Goal: Task Accomplishment & Management: Use online tool/utility

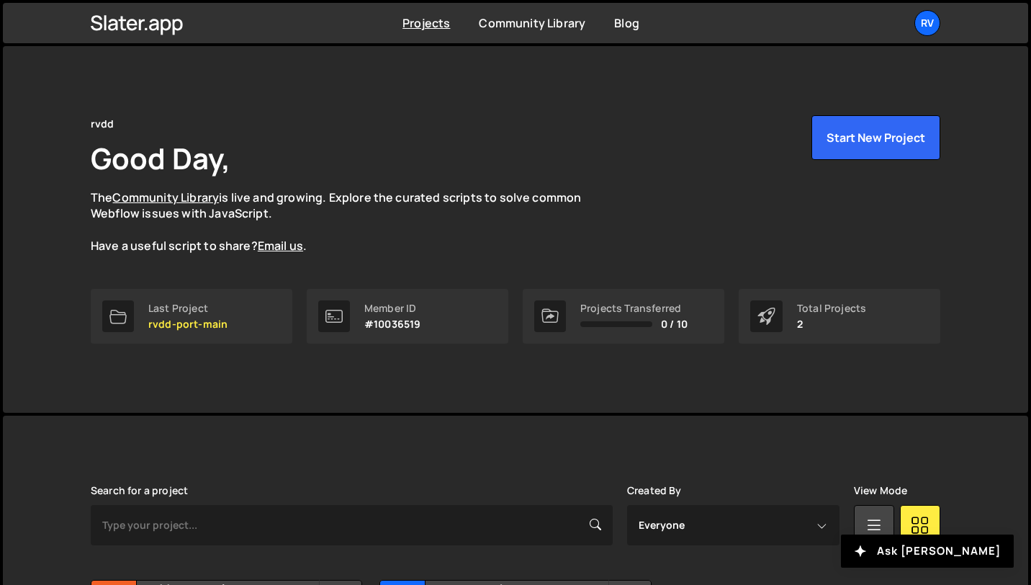
scroll to position [156, 0]
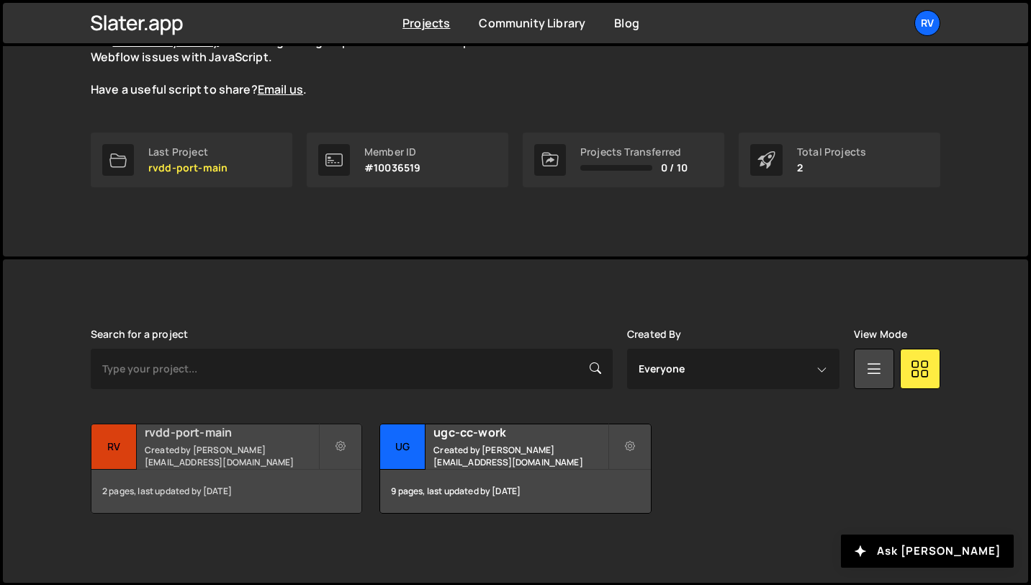
click at [252, 470] on div "2 pages, last updated by [DATE]" at bounding box center [226, 491] width 270 height 43
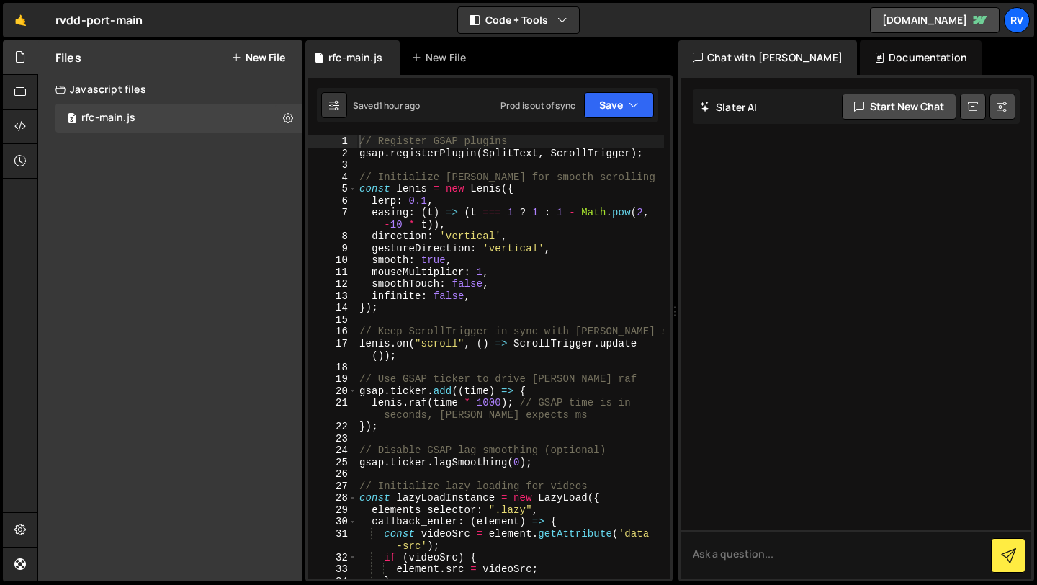
type textarea "});"
click at [488, 428] on div "// Register GSAP plugins gsap . registerPlugin ( SplitText , ScrollTrigger ) ; …" at bounding box center [511, 368] width 308 height 467
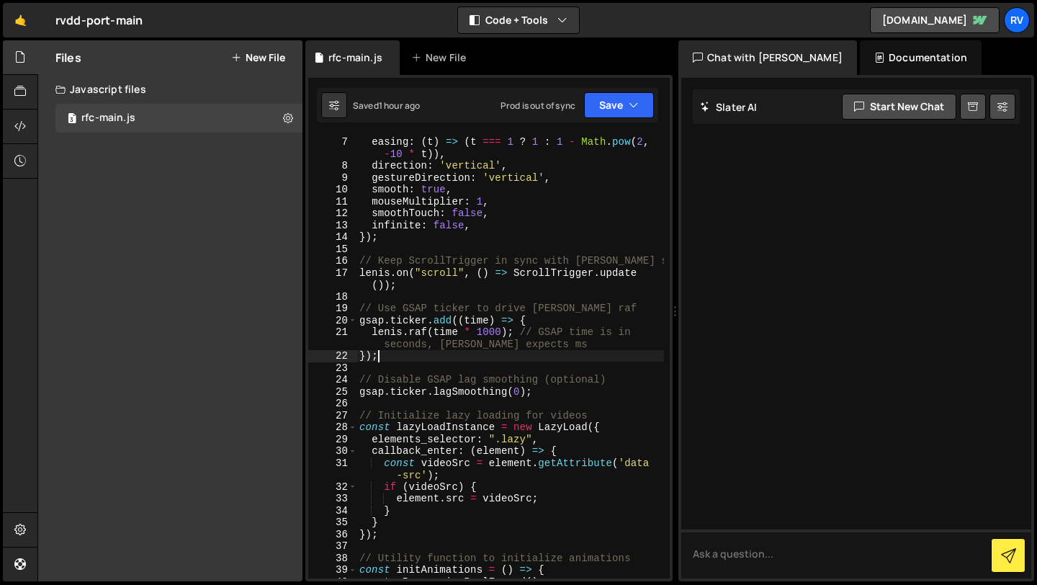
scroll to position [93, 0]
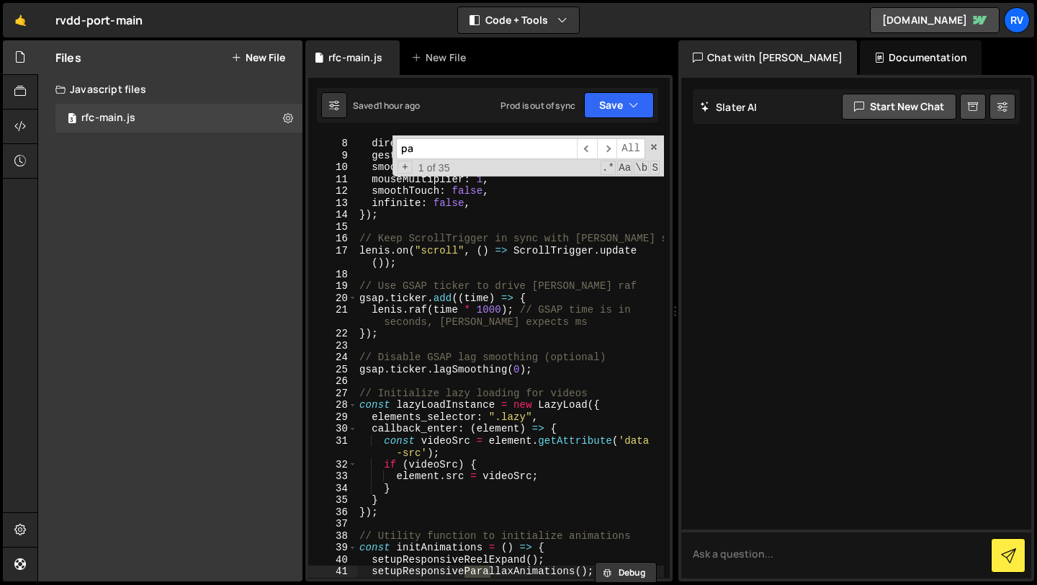
type input "p"
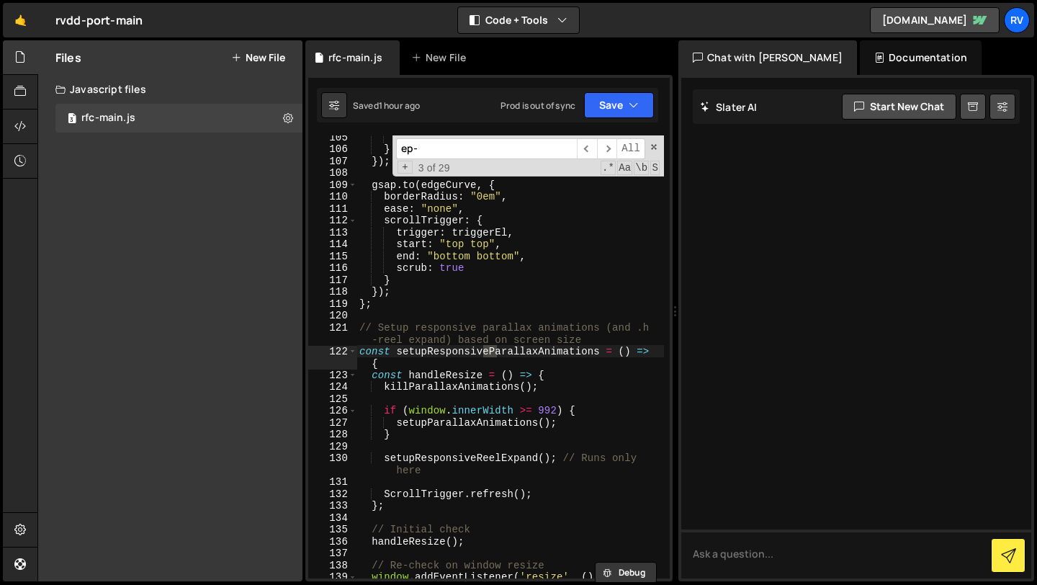
scroll to position [2143, 0]
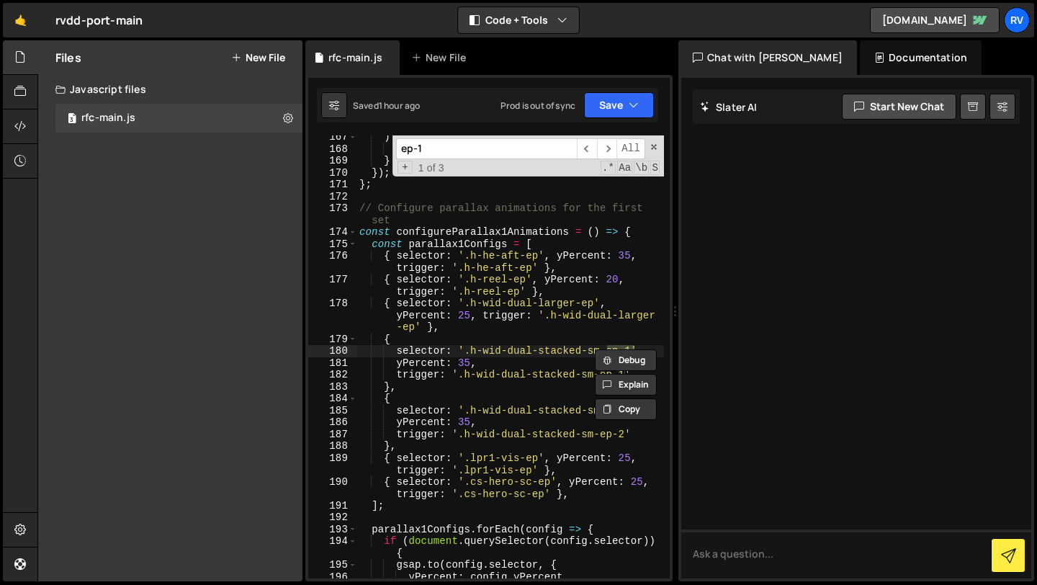
type input "ep-1"
click at [465, 381] on div ") { trigger . kill ( ) ; } }) ; } ; // Configure parallax animations for the fi…" at bounding box center [511, 364] width 308 height 467
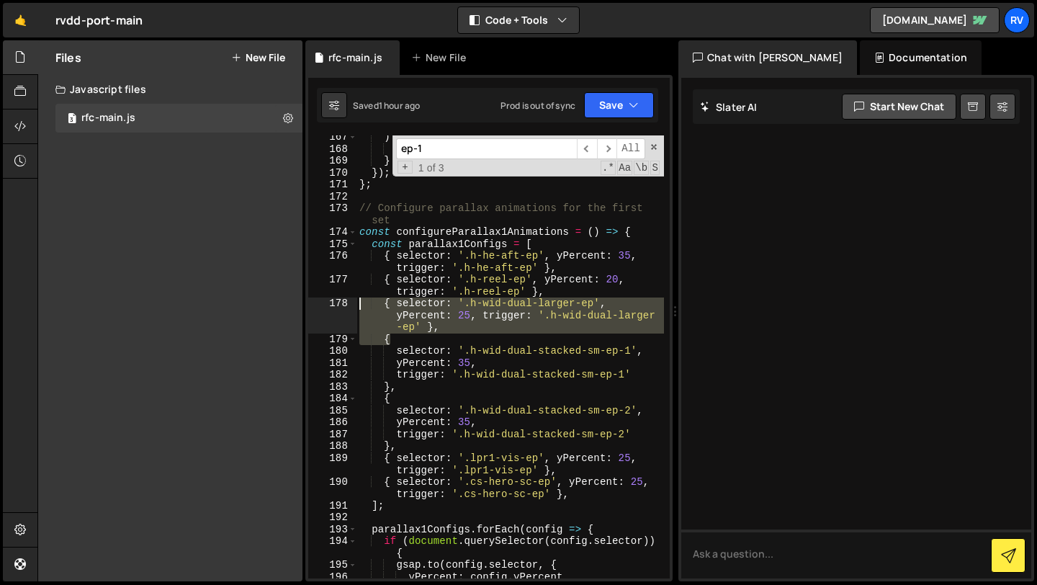
drag, startPoint x: 421, startPoint y: 339, endPoint x: 359, endPoint y: 307, distance: 69.9
click at [359, 306] on div ") { trigger . kill ( ) ; } }) ; } ; // Configure parallax animations for the fi…" at bounding box center [511, 364] width 308 height 467
click at [589, 498] on div ") { trigger . kill ( ) ; } }) ; } ; // Configure parallax animations for the fi…" at bounding box center [511, 364] width 308 height 467
type textarea "{ selector: '.cs-hero-sc-ep', yPercent: 25, trigger: '.cs-hero-sc-ep' },"
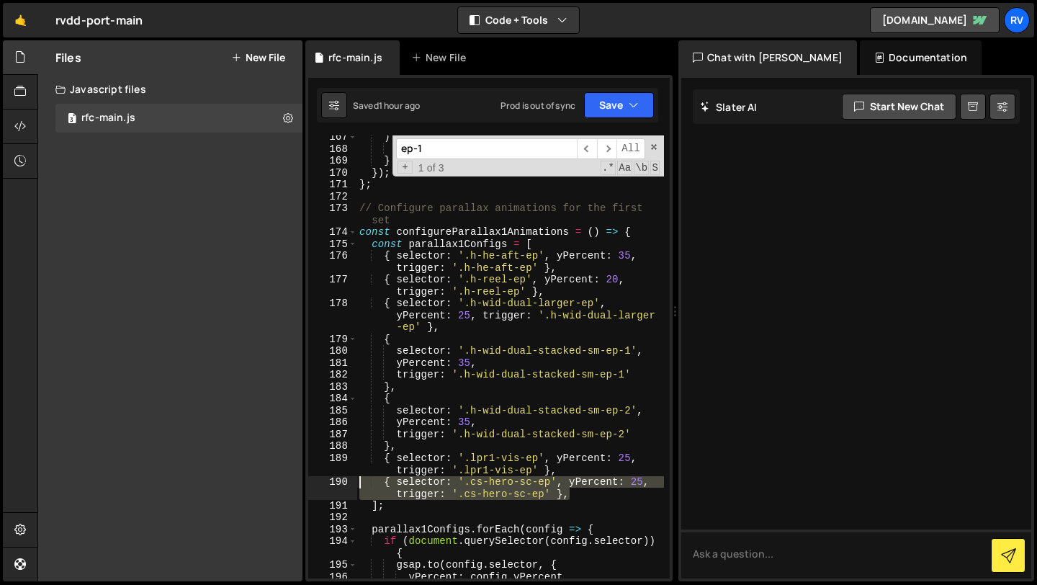
drag, startPoint x: 576, startPoint y: 498, endPoint x: 357, endPoint y: 485, distance: 220.0
click at [357, 485] on div "{ selector: '.cs-hero-sc-ep', yPercent: 25, trigger: '.cs-hero-sc-ep' }, 167 16…" at bounding box center [489, 356] width 362 height 443
click at [575, 496] on div ") { trigger . kill ( ) ; } }) ; } ; // Configure parallax animations for the fi…" at bounding box center [511, 356] width 308 height 443
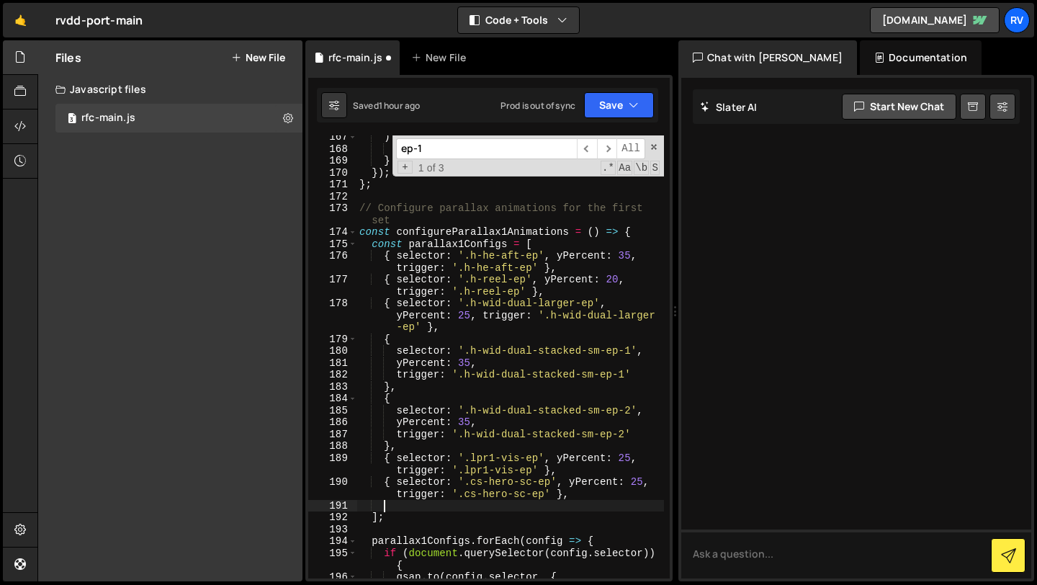
paste textarea "{ selector: '.cs-hero-sc-ep', yPercent: 25, trigger: '.cs-hero-sc-ep' },"
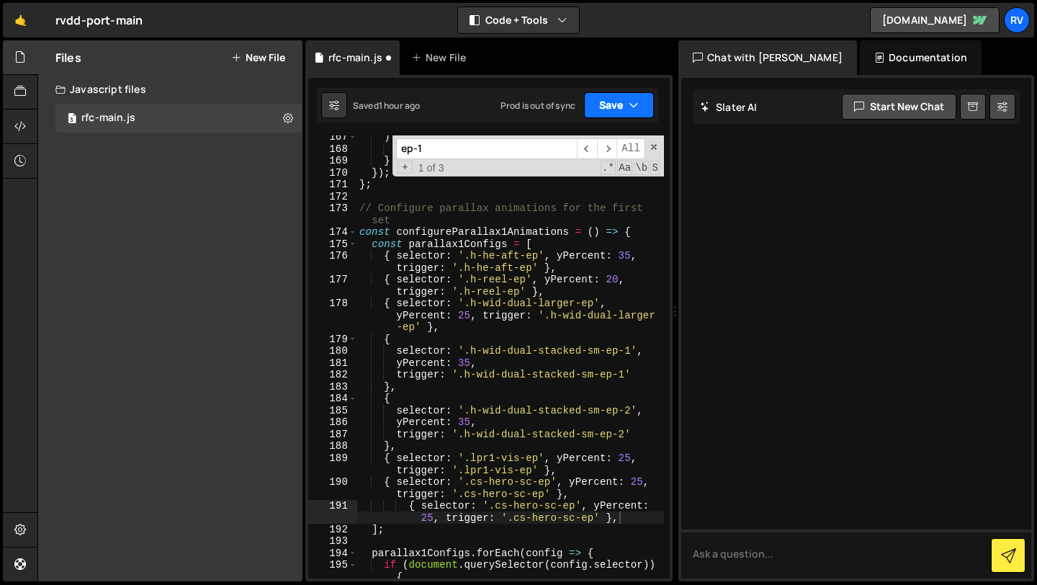
click at [632, 94] on button "Save" at bounding box center [619, 105] width 70 height 26
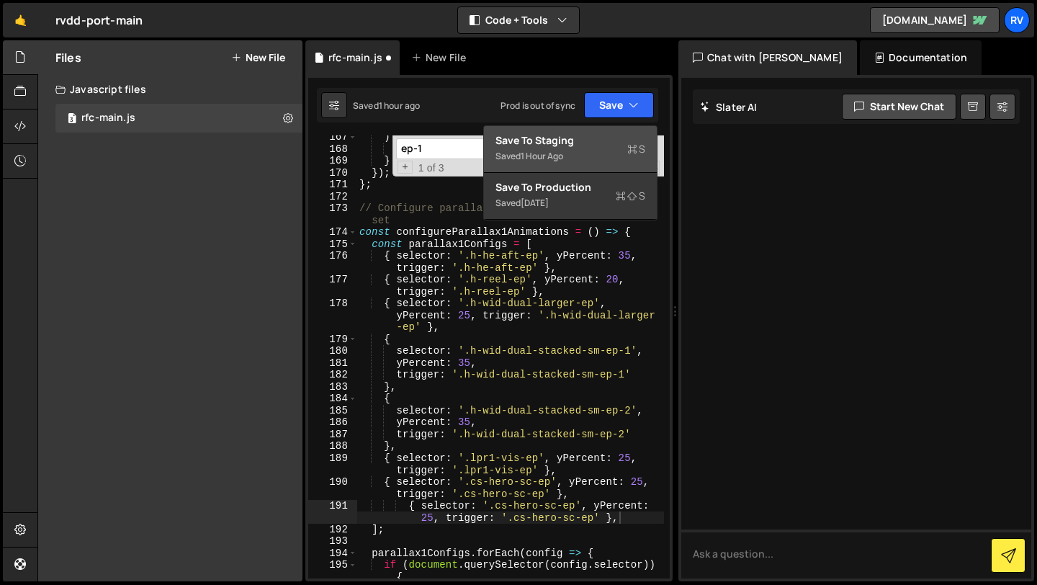
click at [607, 140] on div "Save to Staging S" at bounding box center [571, 140] width 150 height 14
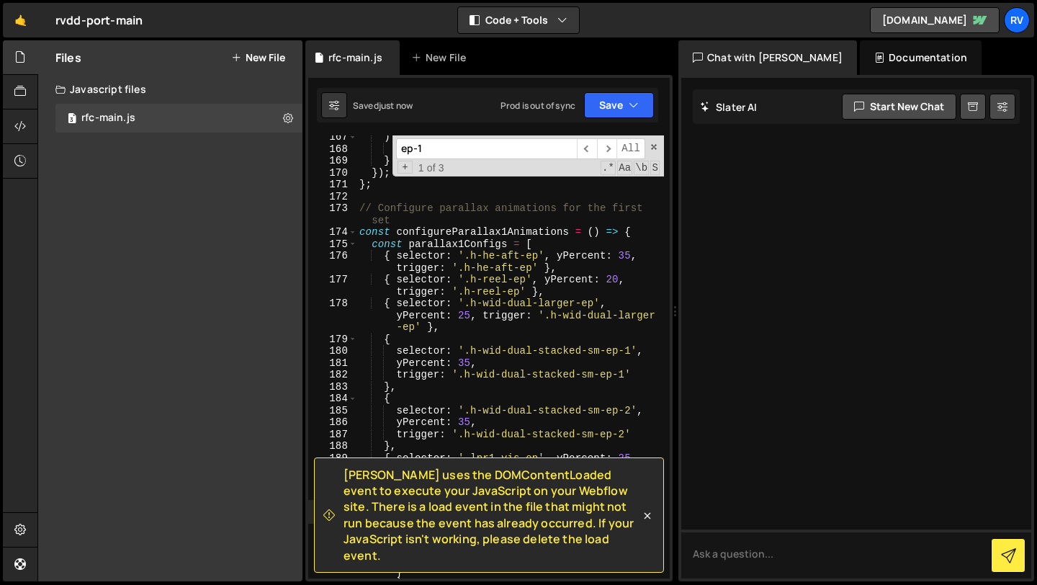
click at [564, 320] on div ") { trigger . kill ( ) ; } }) ; } ; // Configure parallax animations for the fi…" at bounding box center [511, 364] width 308 height 467
click at [646, 519] on icon at bounding box center [648, 516] width 6 height 6
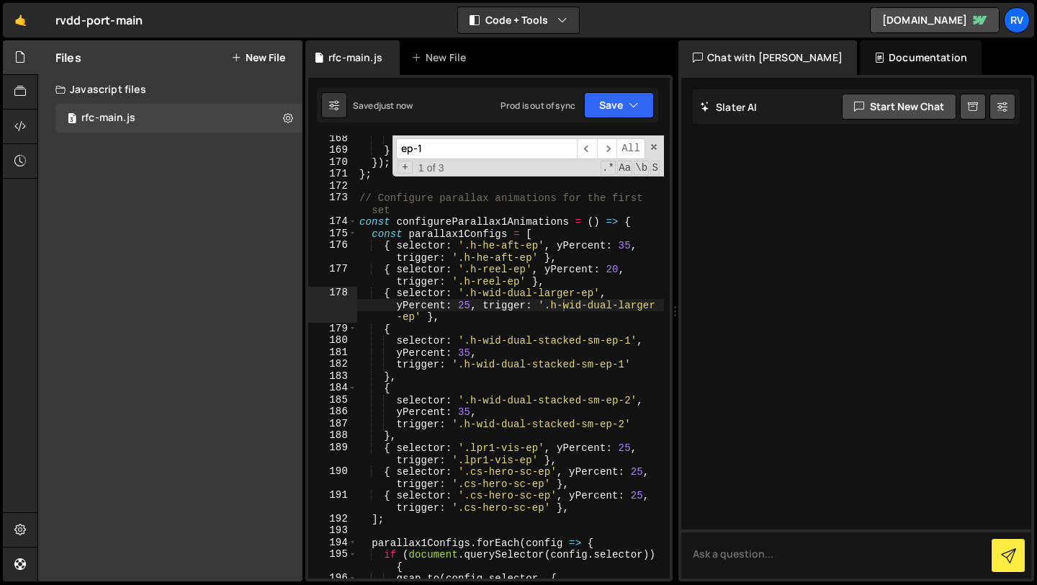
scroll to position [2154, 0]
click at [549, 496] on div "trigger . kill ( ) ; } }) ; } ; // Configure parallax animations for the first …" at bounding box center [511, 366] width 308 height 467
drag, startPoint x: 551, startPoint y: 499, endPoint x: 473, endPoint y: 499, distance: 77.8
click at [473, 499] on div "trigger . kill ( ) ; } }) ; } ; // Configure parallax animations for the first …" at bounding box center [511, 366] width 308 height 467
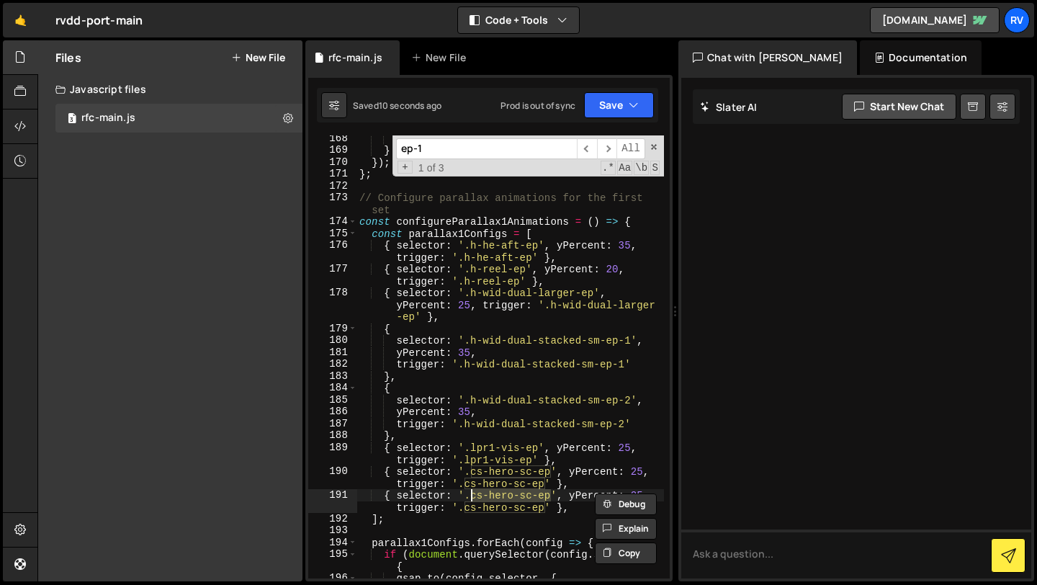
paste textarea "slide-ep-1"
drag, startPoint x: 545, startPoint y: 509, endPoint x: 467, endPoint y: 509, distance: 77.8
click at [467, 509] on div "trigger . kill ( ) ; } }) ; } ; // Configure parallax animations for the first …" at bounding box center [511, 366] width 308 height 467
paste textarea "slide-ep-1"
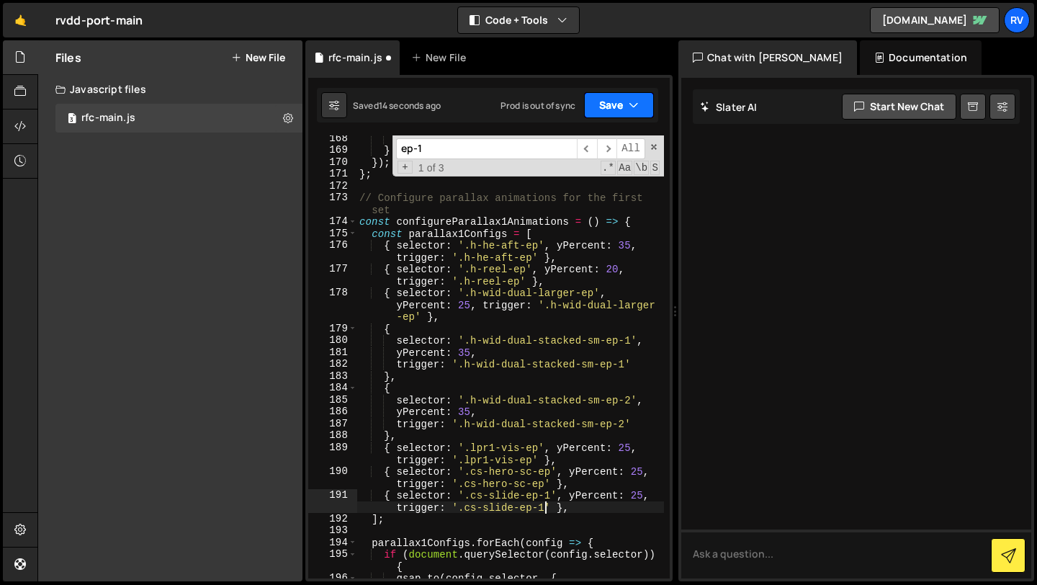
click at [630, 110] on icon "button" at bounding box center [634, 105] width 10 height 14
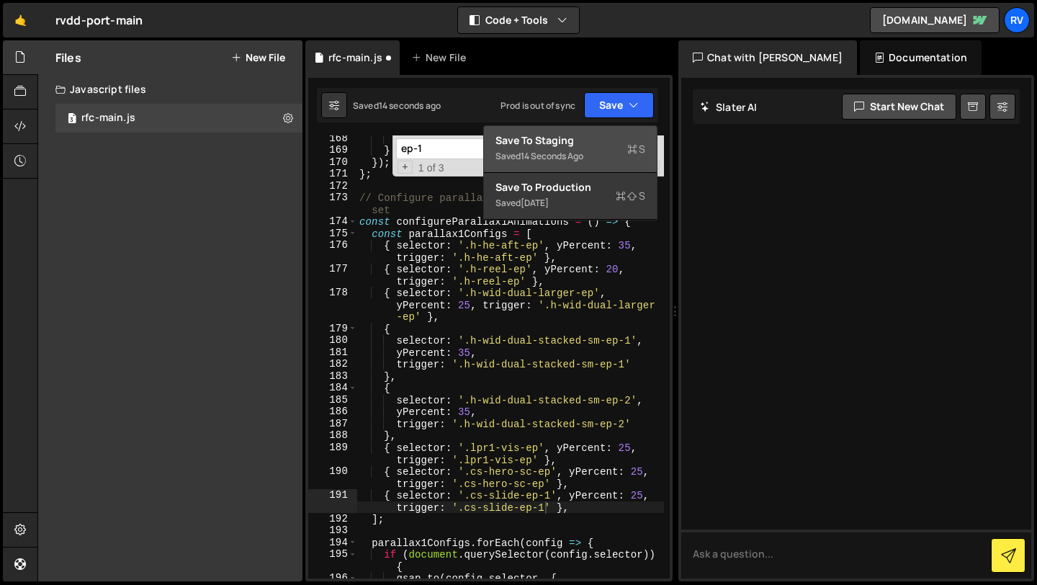
click at [616, 138] on div "Save to Staging S" at bounding box center [571, 140] width 150 height 14
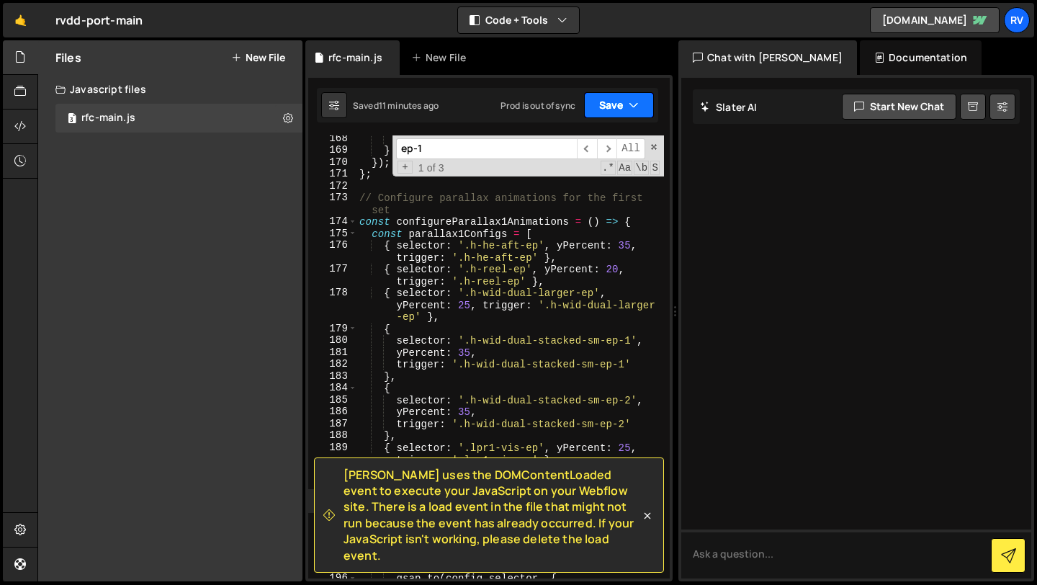
click at [601, 99] on button "Save" at bounding box center [619, 105] width 70 height 26
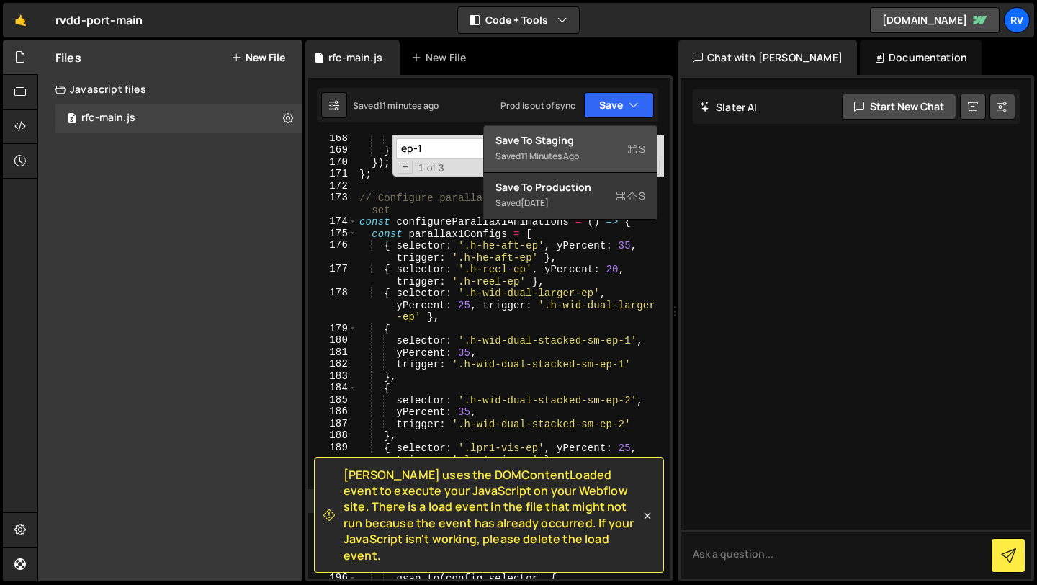
click at [567, 142] on div "Save to Staging S" at bounding box center [571, 140] width 150 height 14
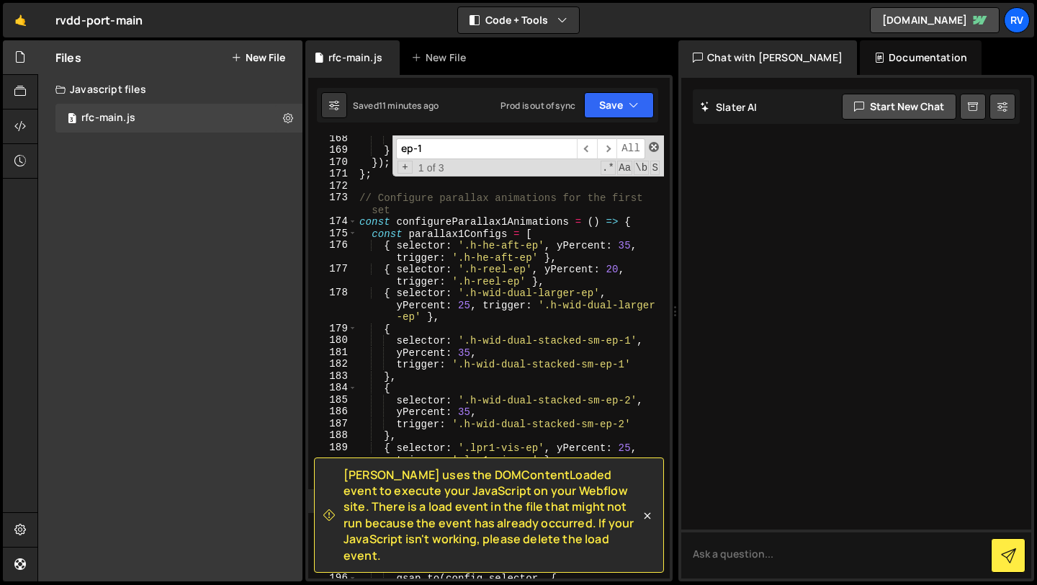
click at [653, 147] on span at bounding box center [654, 147] width 10 height 10
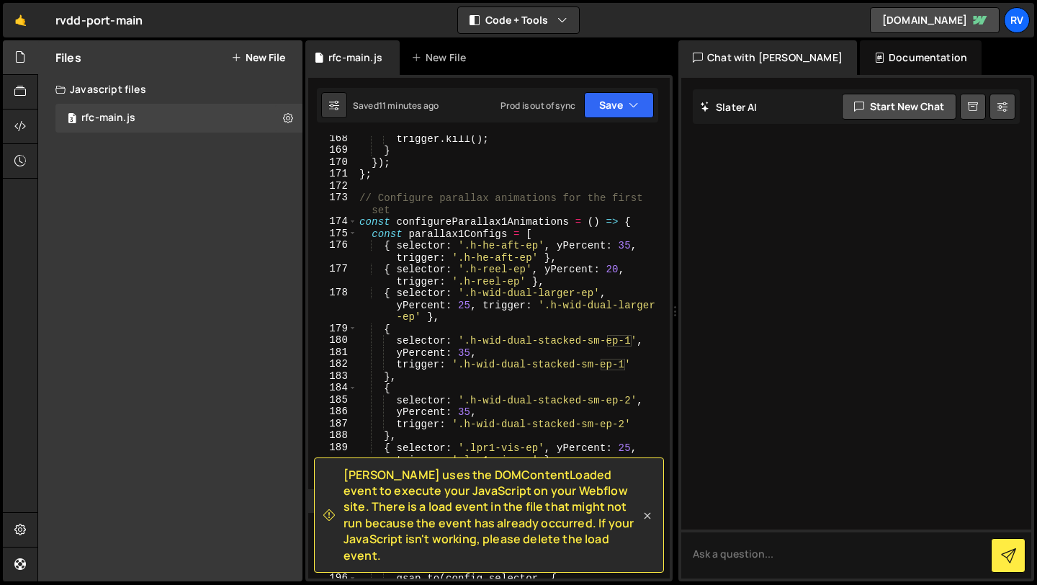
click at [648, 523] on icon at bounding box center [647, 515] width 14 height 14
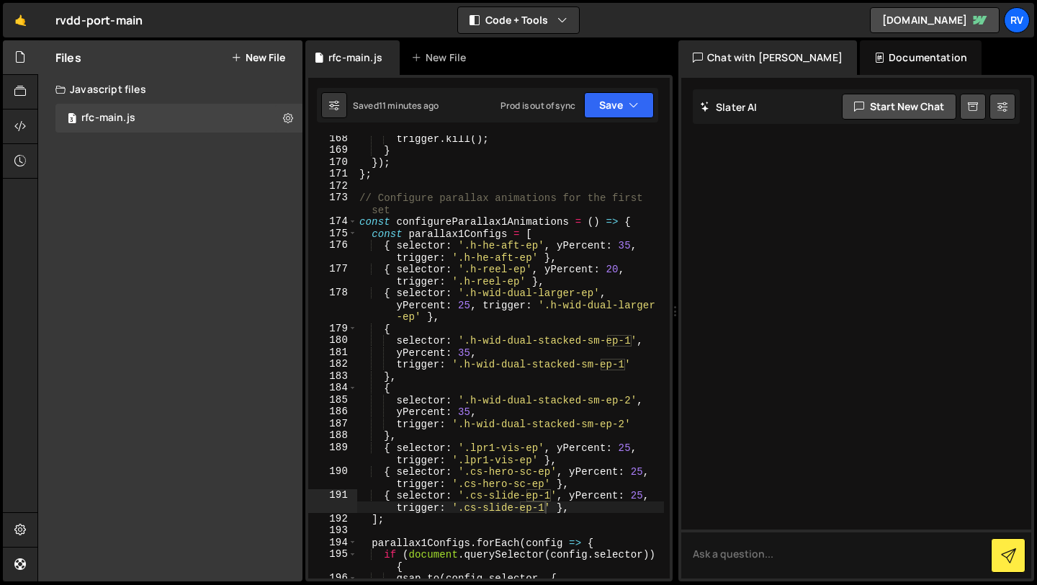
click at [472, 400] on div "trigger . kill ( ) ; } }) ; } ; // Configure parallax animations for the first …" at bounding box center [511, 366] width 308 height 467
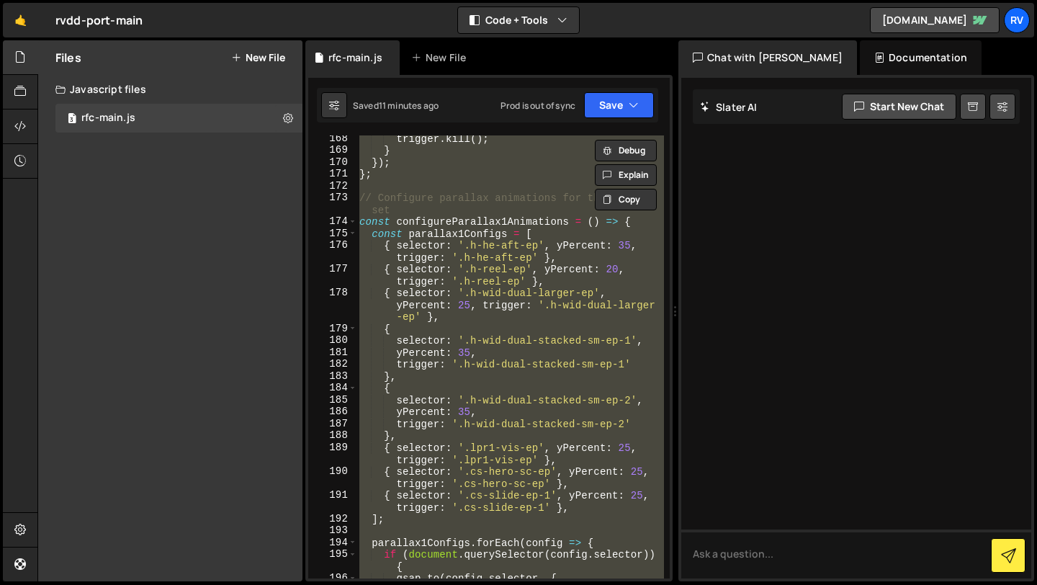
scroll to position [0, 0]
click at [469, 400] on div "trigger . kill ( ) ; } }) ; } ; // Configure parallax animations for the first …" at bounding box center [511, 356] width 308 height 443
type textarea "selector: '.h-wid-dual-stacked-sm-ep-2',"
